Goal: Transaction & Acquisition: Download file/media

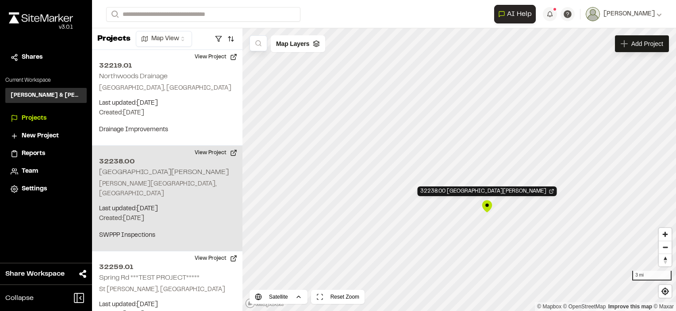
scroll to position [26, 0]
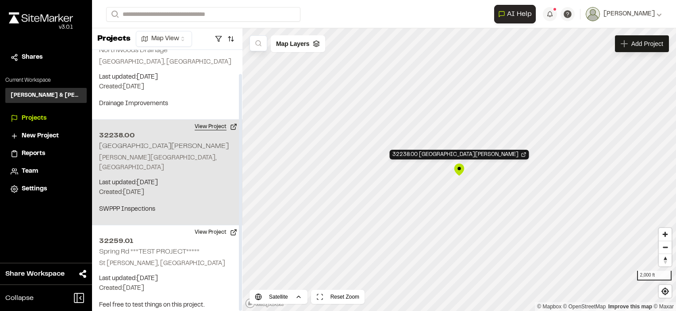
click at [205, 128] on button "View Project" at bounding box center [215, 127] width 53 height 14
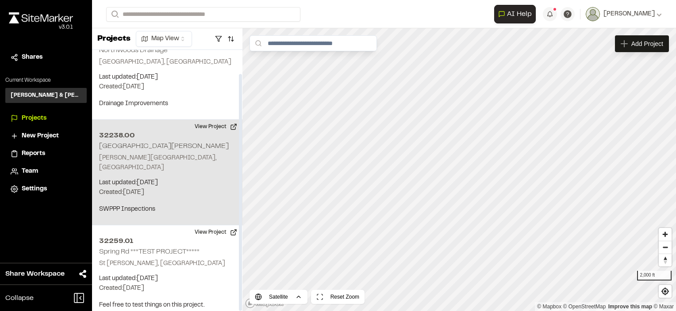
click at [128, 131] on h2 "32238.00" at bounding box center [167, 135] width 136 height 11
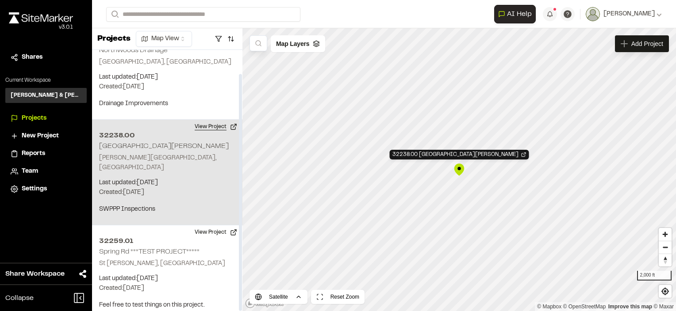
click at [216, 125] on button "View Project" at bounding box center [215, 127] width 53 height 14
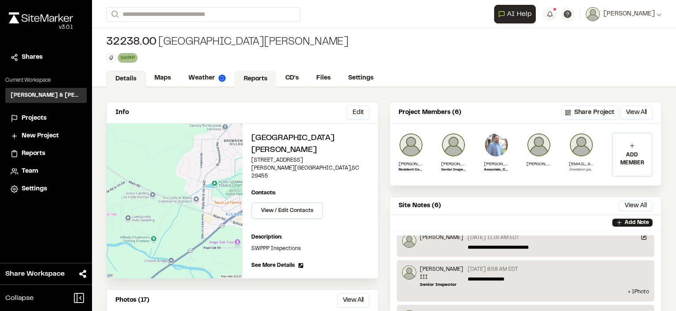
click at [251, 79] on link "Reports" at bounding box center [255, 79] width 42 height 17
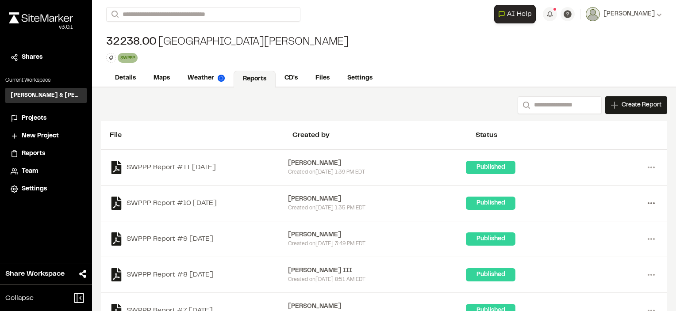
click at [644, 199] on icon at bounding box center [651, 203] width 14 height 14
click at [598, 234] on link "Download" at bounding box center [619, 235] width 77 height 13
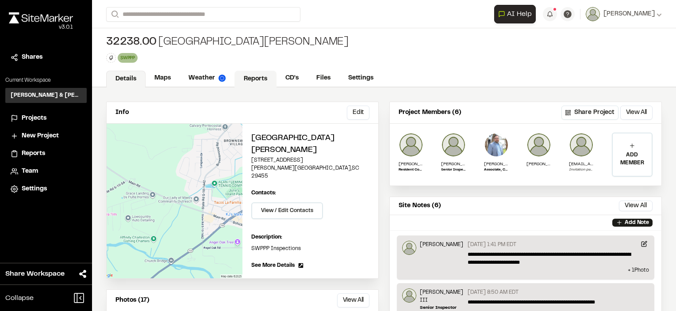
click at [250, 77] on link "Reports" at bounding box center [255, 79] width 42 height 17
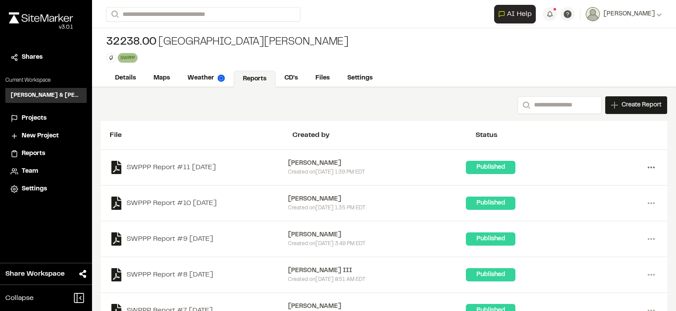
click at [644, 163] on icon at bounding box center [651, 168] width 14 height 14
click at [588, 199] on link "Download" at bounding box center [619, 199] width 77 height 13
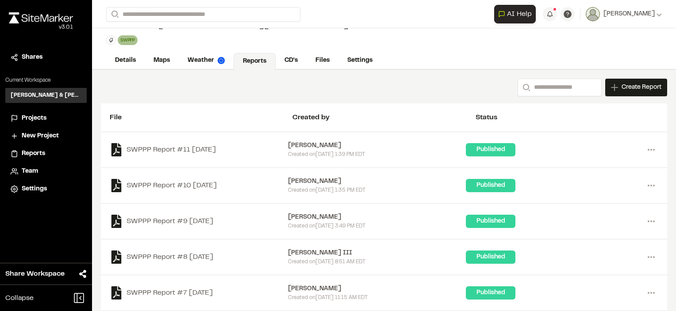
scroll to position [19, 0]
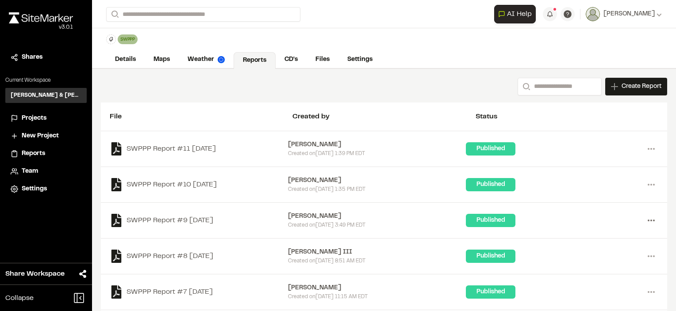
click at [645, 222] on icon at bounding box center [651, 221] width 14 height 14
click at [600, 251] on link "Download" at bounding box center [619, 252] width 77 height 13
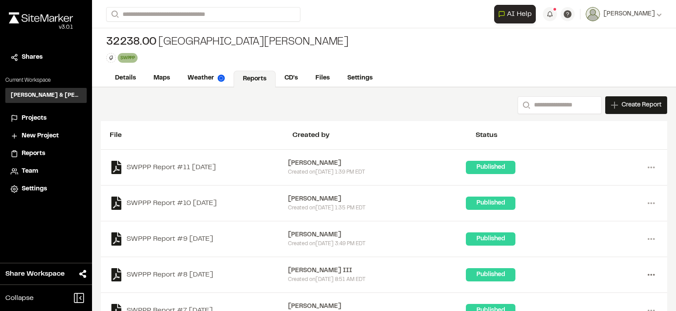
click at [653, 274] on circle at bounding box center [654, 275] width 2 height 2
click at [589, 303] on link "Download" at bounding box center [619, 306] width 77 height 13
